Goal: Task Accomplishment & Management: Use online tool/utility

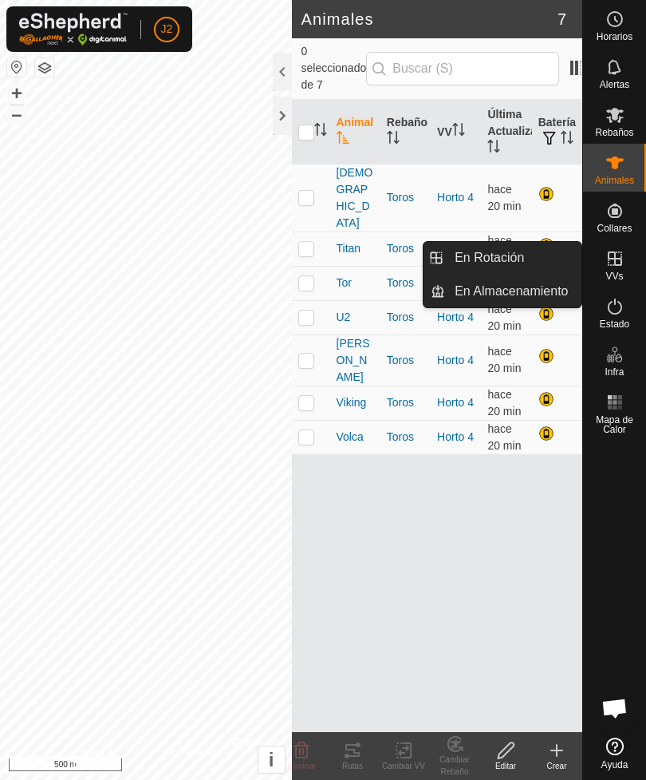
click at [508, 253] on span "En Rotación" at bounding box center [489, 257] width 69 height 19
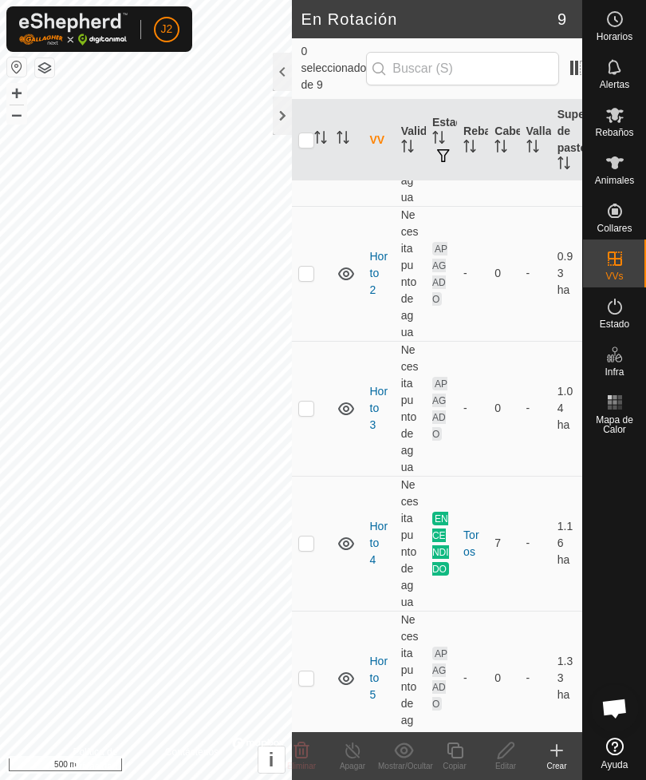
scroll to position [284, 0]
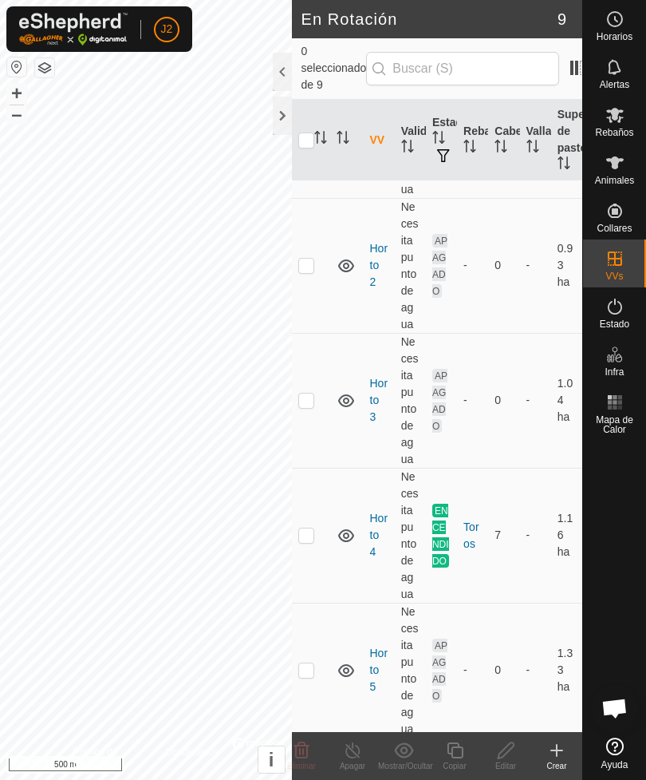
click at [382, 512] on link "Horto 4" at bounding box center [379, 535] width 18 height 46
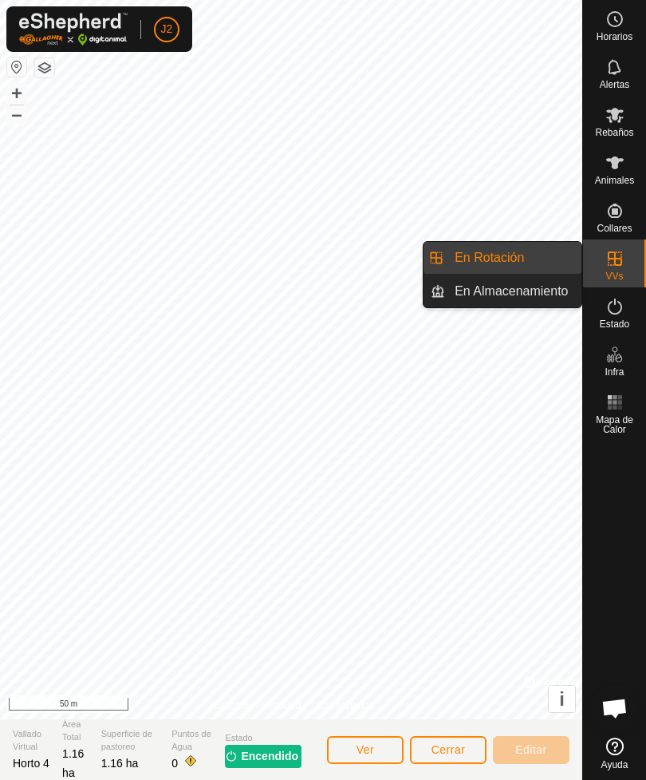
click at [508, 251] on span "En Rotación" at bounding box center [489, 257] width 69 height 19
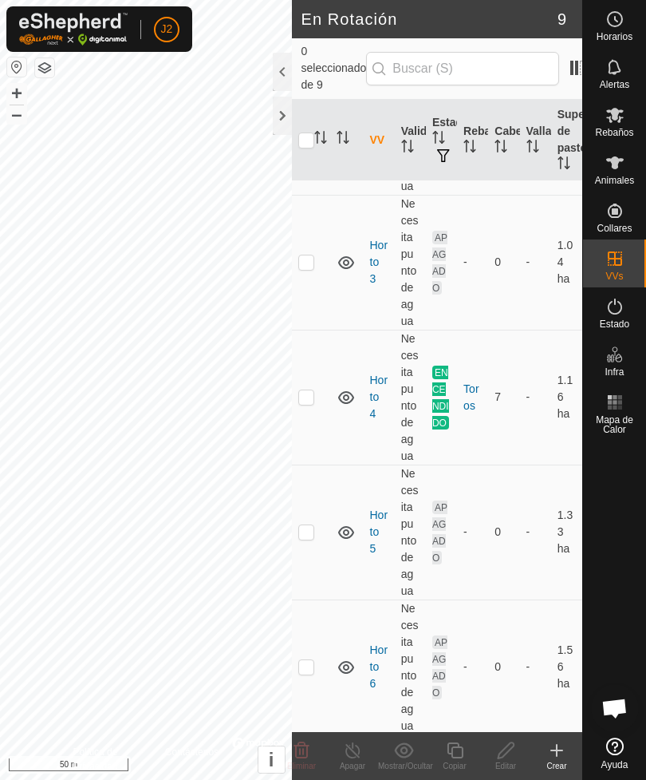
scroll to position [488, 0]
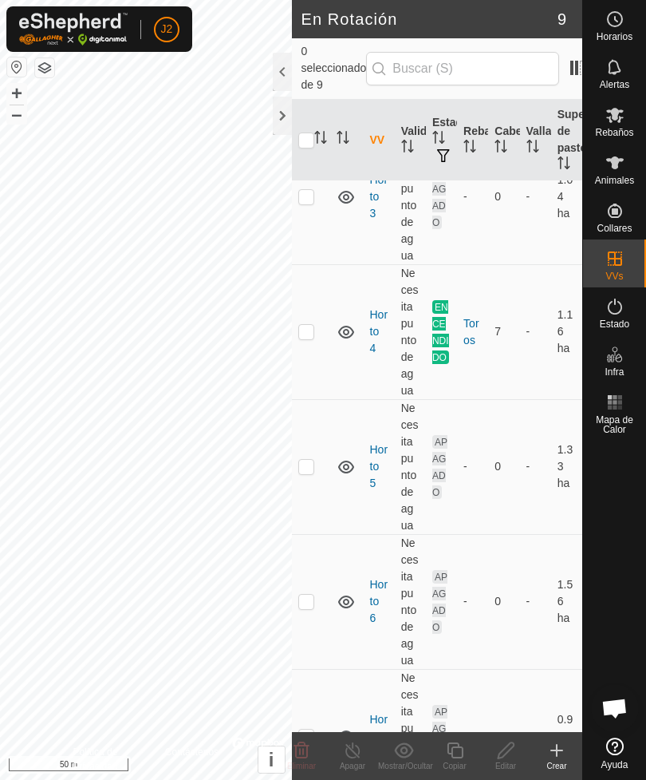
click at [318, 448] on td at bounding box center [311, 466] width 38 height 135
checkbox input "true"
click at [516, 749] on icon at bounding box center [506, 750] width 20 height 19
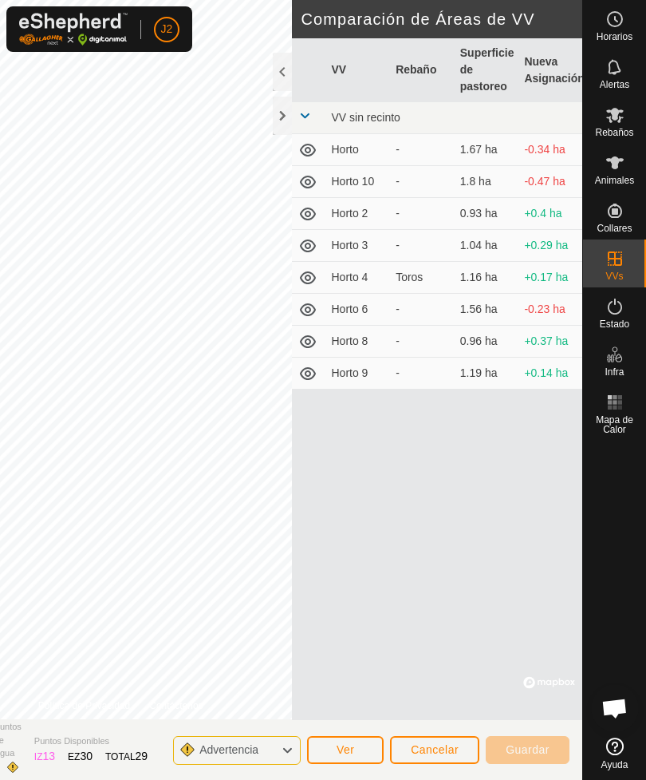
click at [279, 111] on div at bounding box center [282, 116] width 19 height 38
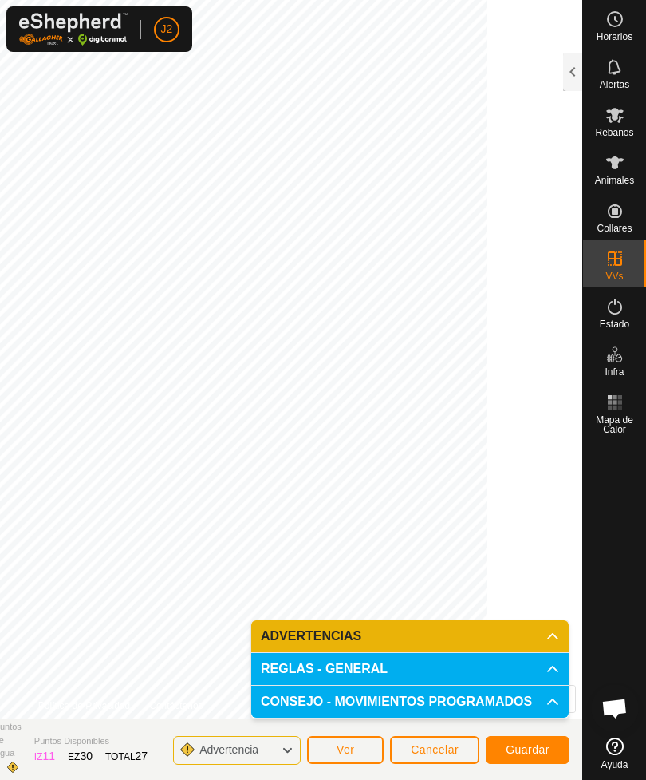
click at [536, 745] on span "Guardar" at bounding box center [528, 749] width 44 height 13
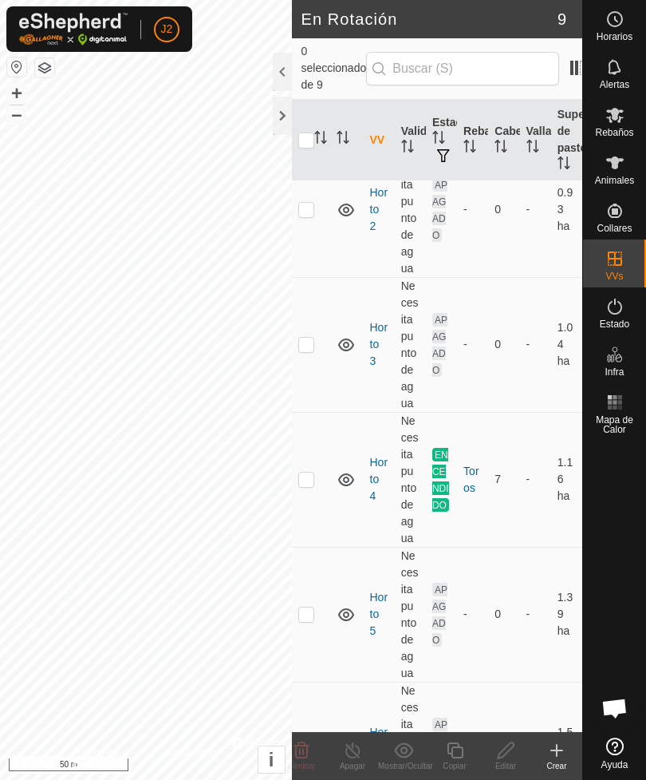
scroll to position [343, 0]
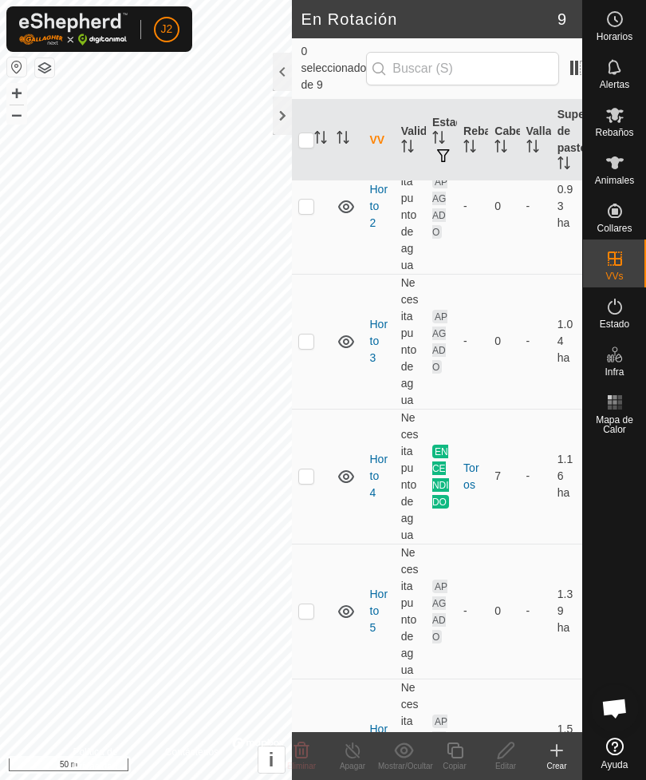
click at [314, 590] on td at bounding box center [311, 610] width 38 height 135
checkbox input "true"
click at [283, 114] on div at bounding box center [282, 116] width 19 height 38
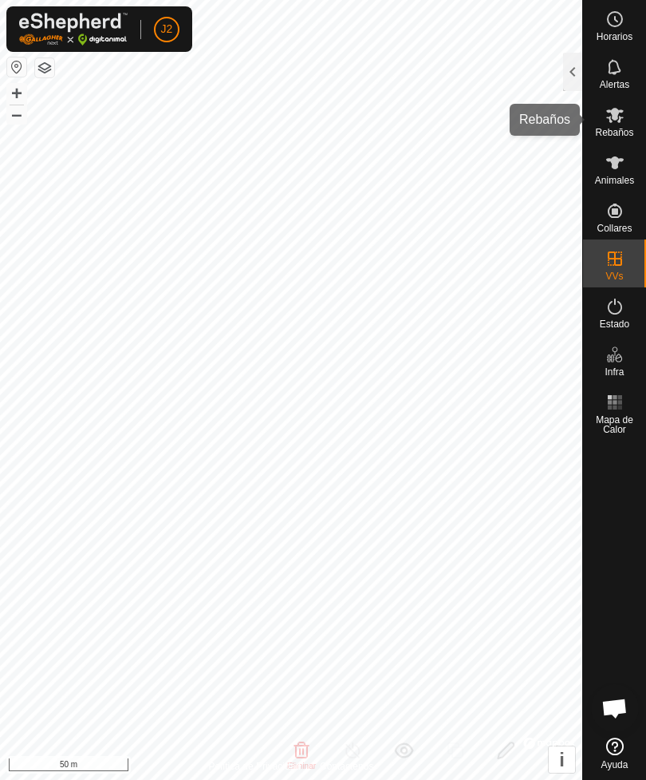
click at [621, 120] on icon at bounding box center [615, 114] width 19 height 19
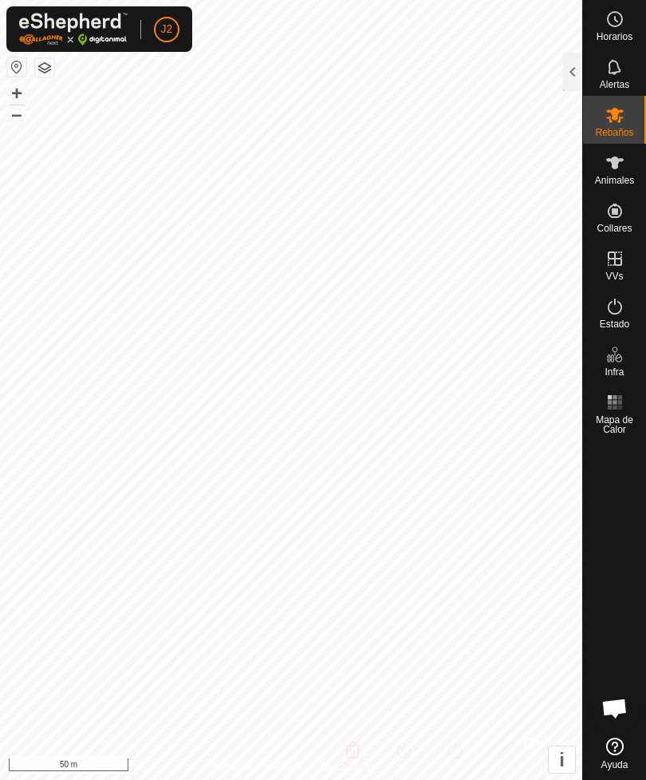
click at [573, 76] on div at bounding box center [572, 72] width 19 height 38
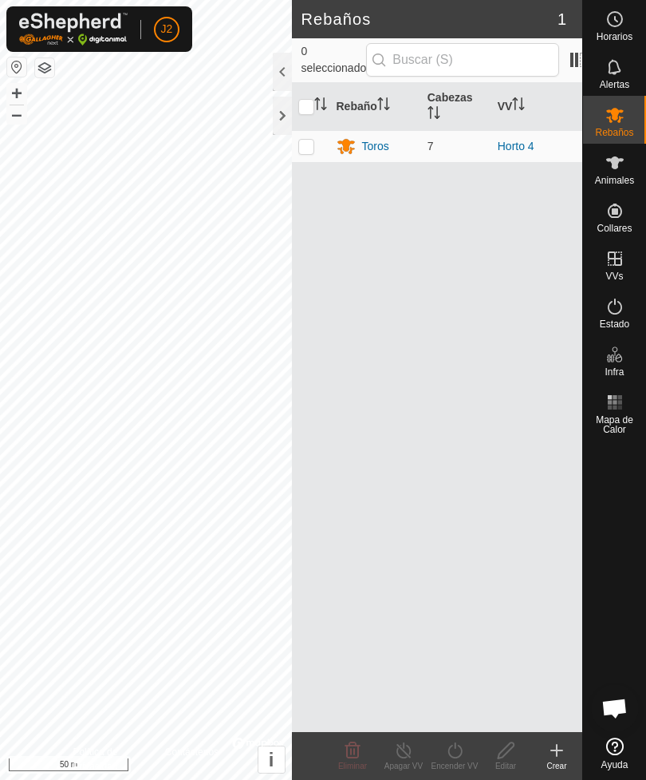
click at [526, 145] on link "Horto 4" at bounding box center [516, 146] width 37 height 13
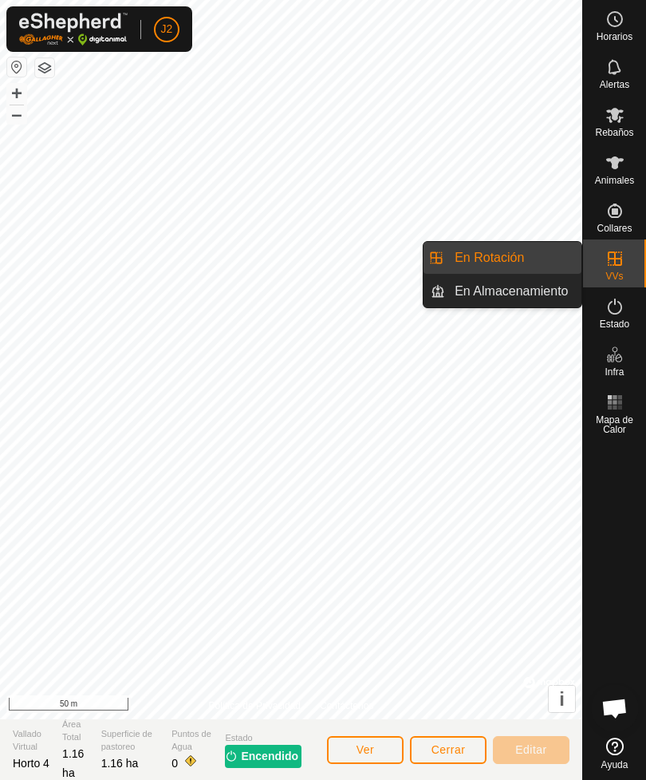
click at [518, 259] on span "En Rotación" at bounding box center [489, 257] width 69 height 19
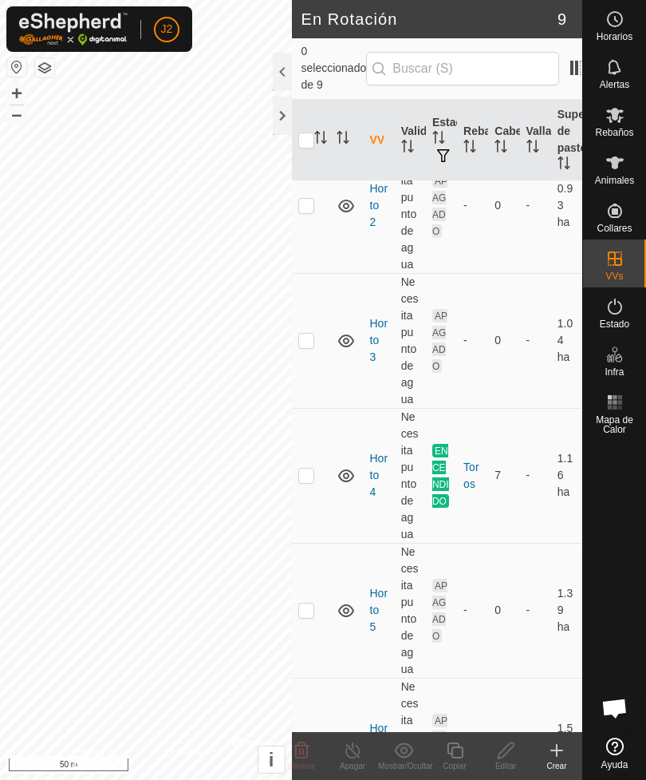
scroll to position [346, 0]
click at [320, 588] on td at bounding box center [311, 608] width 38 height 135
checkbox input "true"
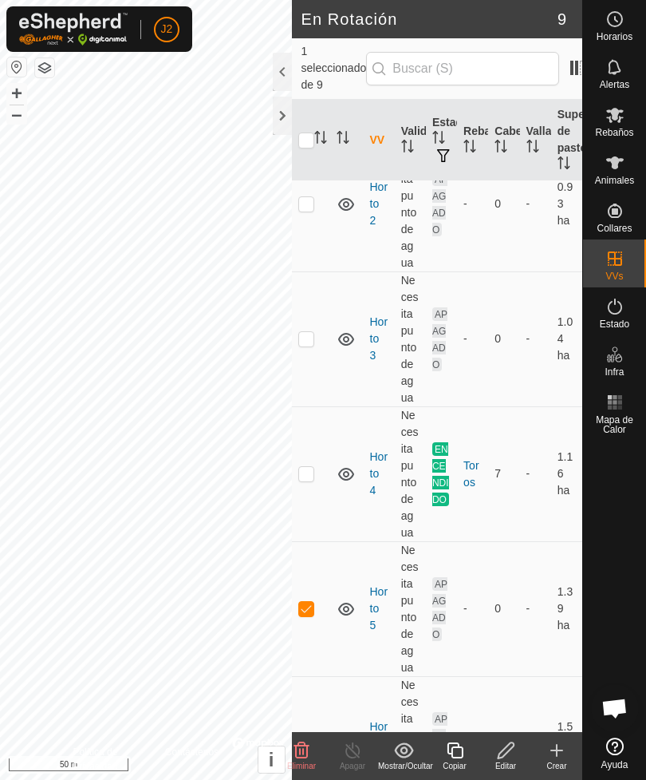
click at [288, 103] on div at bounding box center [282, 116] width 19 height 38
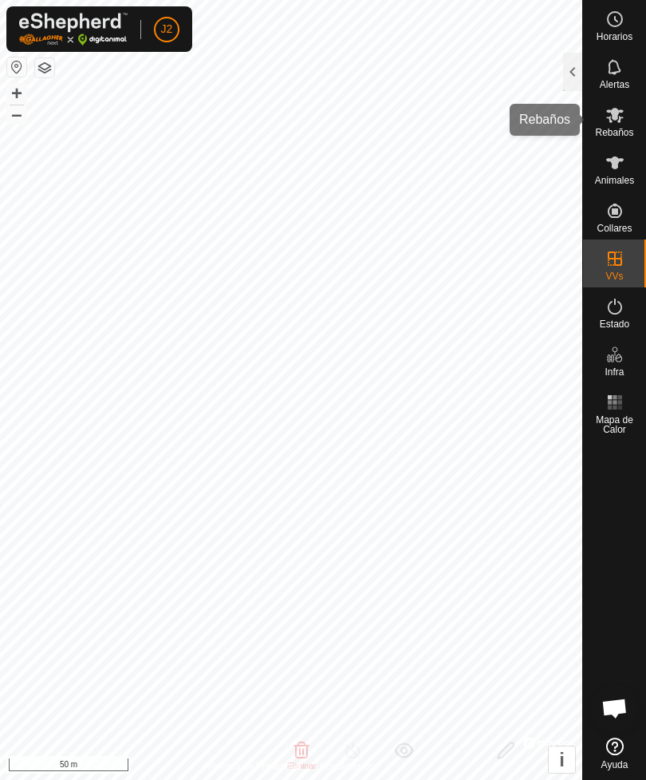
click at [622, 121] on icon at bounding box center [615, 114] width 19 height 19
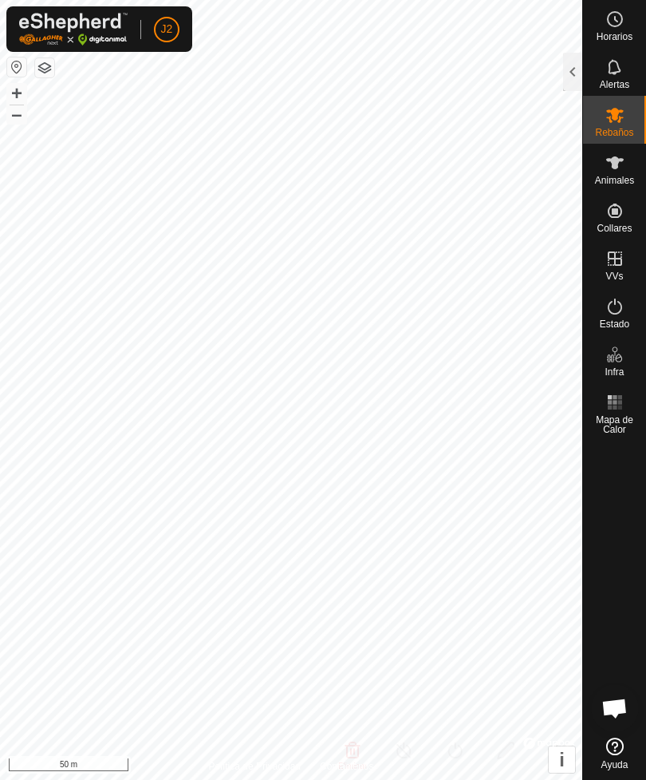
click at [570, 72] on div at bounding box center [572, 72] width 19 height 38
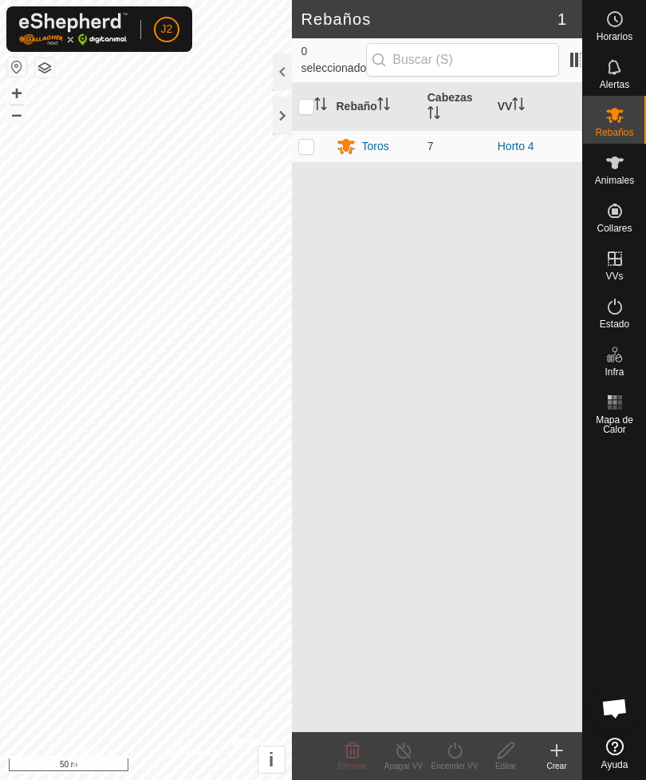
click at [516, 129] on th "VV" at bounding box center [537, 107] width 91 height 48
click at [514, 144] on link "Horto 4" at bounding box center [516, 146] width 37 height 13
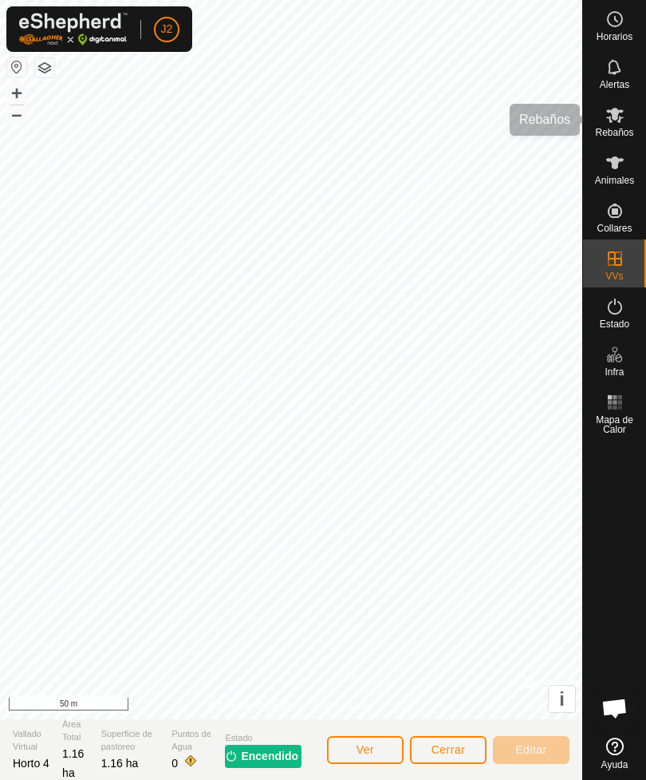
click at [615, 114] on icon at bounding box center [616, 115] width 18 height 15
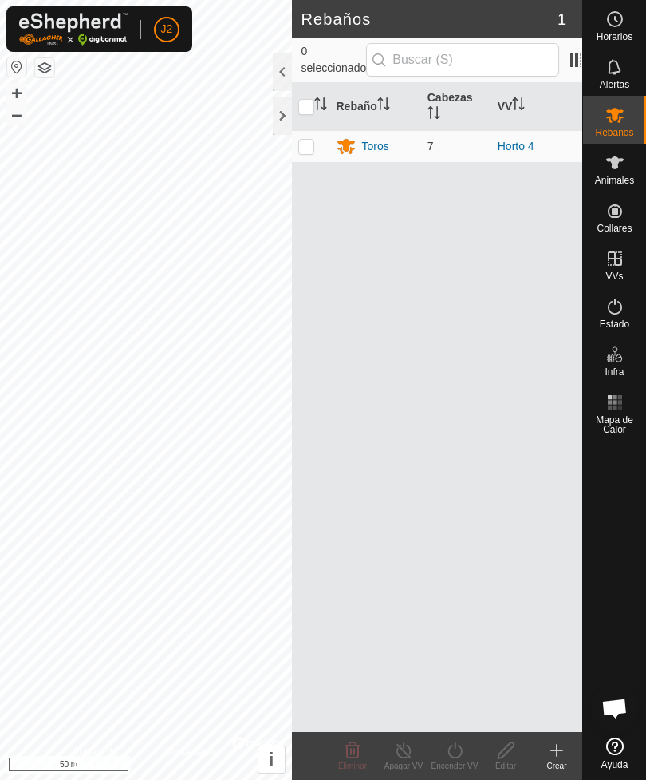
click at [380, 140] on div "Toros" at bounding box center [375, 146] width 27 height 17
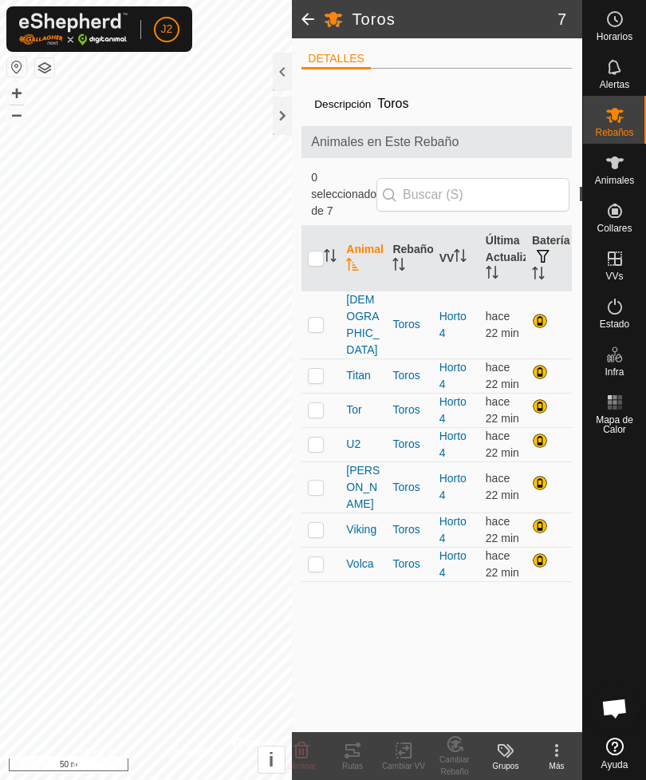
click at [282, 114] on div at bounding box center [282, 116] width 19 height 38
